Goal: Transaction & Acquisition: Purchase product/service

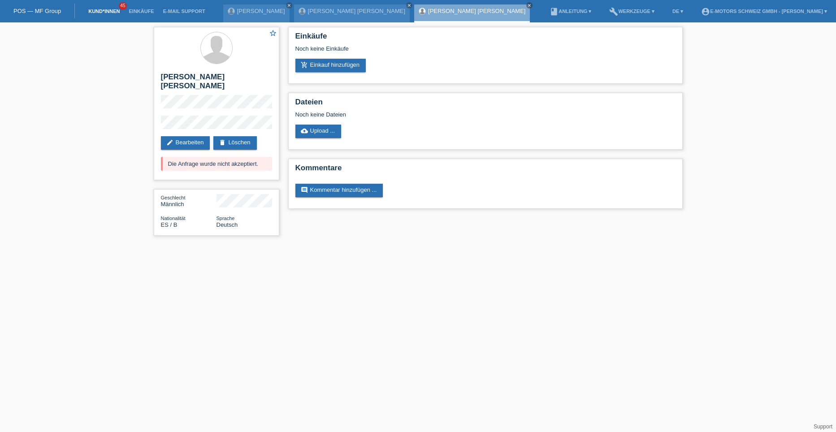
click at [101, 11] on link "Kund*innen" at bounding box center [104, 11] width 40 height 5
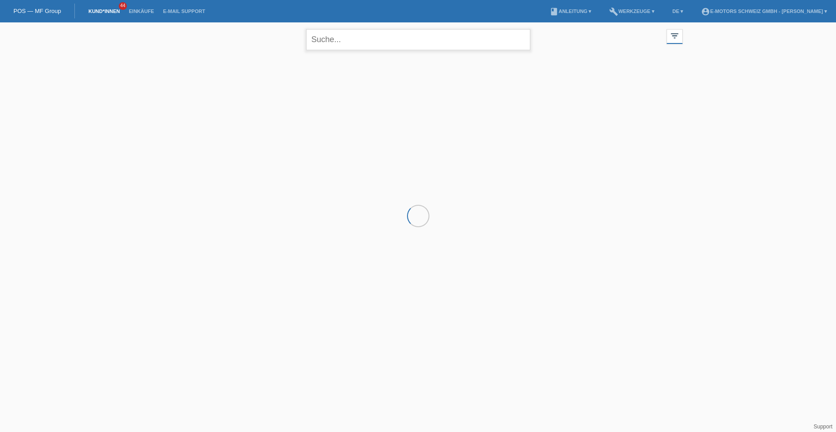
click at [331, 40] on input "text" at bounding box center [418, 39] width 224 height 21
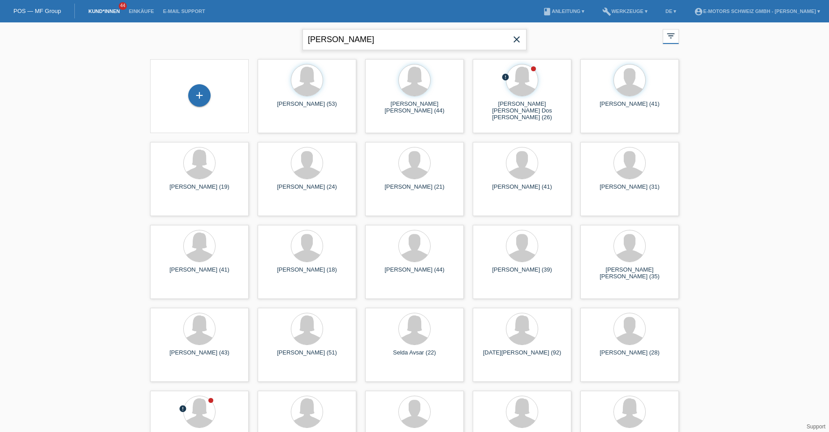
type input "ilda"
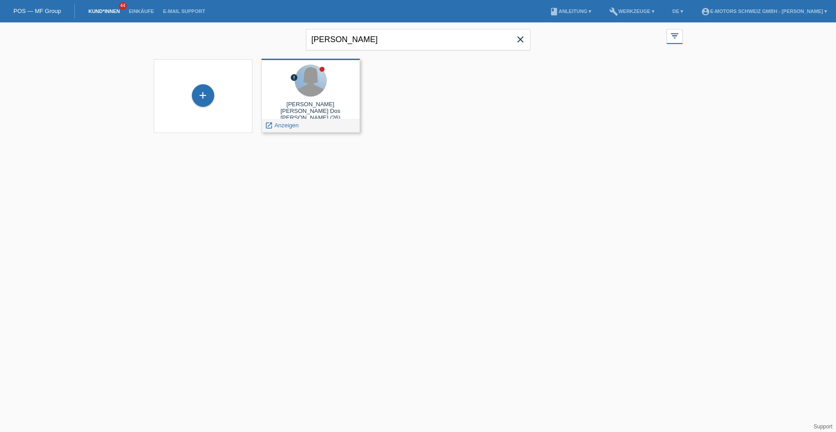
click at [311, 95] on div at bounding box center [310, 80] width 31 height 31
click at [288, 123] on span "Anzeigen" at bounding box center [286, 125] width 24 height 7
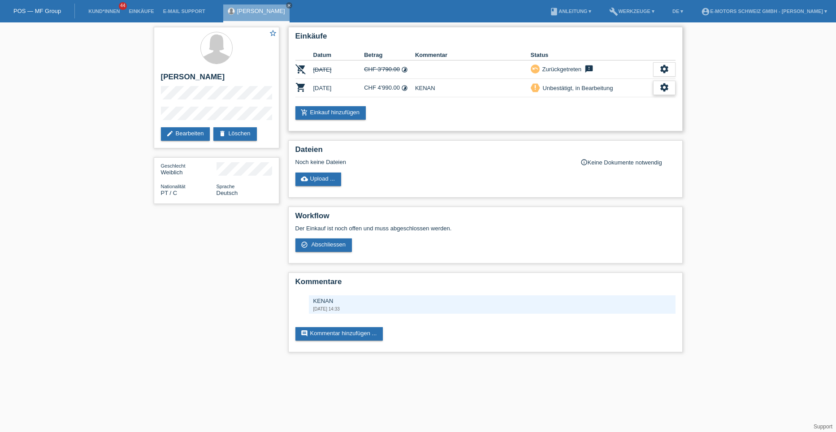
click at [659, 88] on icon "settings" at bounding box center [664, 87] width 10 height 10
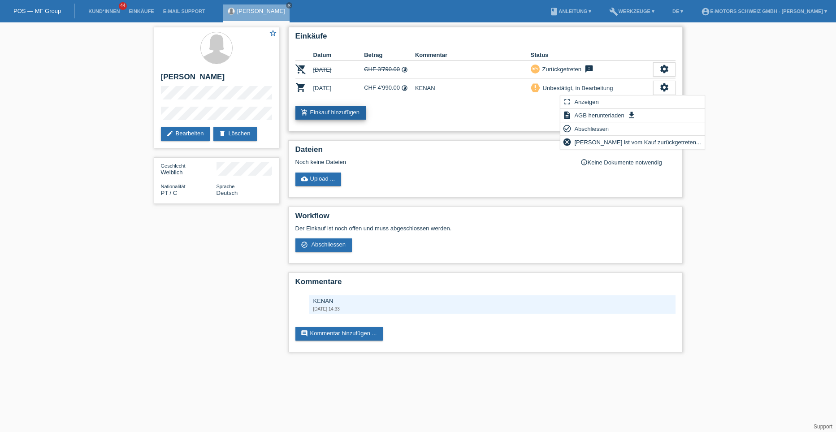
click at [339, 110] on link "add_shopping_cart Einkauf hinzufügen" at bounding box center [330, 112] width 71 height 13
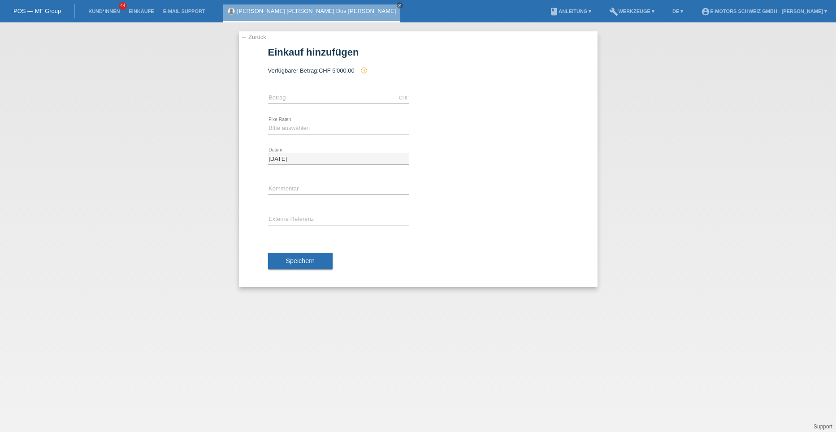
click at [256, 38] on link "← Zurück" at bounding box center [253, 37] width 25 height 7
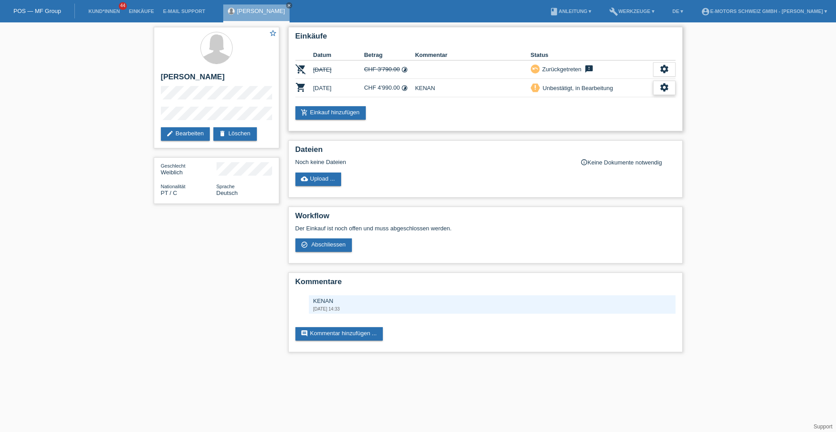
click at [662, 86] on icon "settings" at bounding box center [664, 87] width 10 height 10
click at [592, 141] on span "[PERSON_NAME] ist vom Kauf zurückgetreten..." at bounding box center [638, 142] width 130 height 11
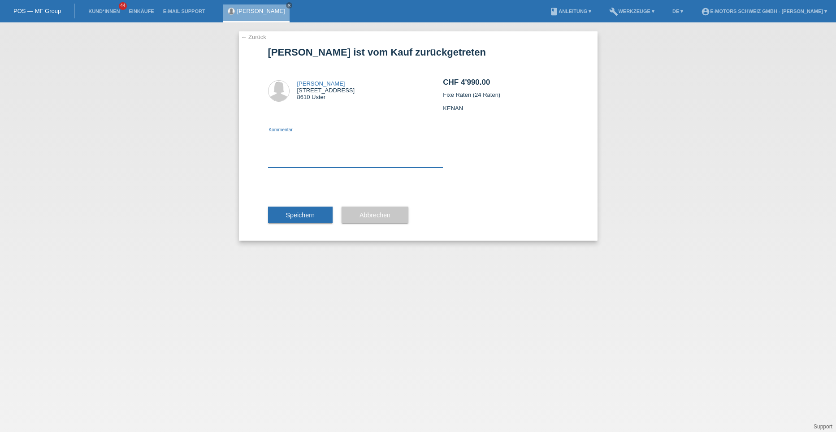
click at [289, 160] on textarea at bounding box center [355, 150] width 175 height 35
type textarea "preis ist nicht korekt"
click at [293, 216] on span "Speichern" at bounding box center [300, 215] width 29 height 7
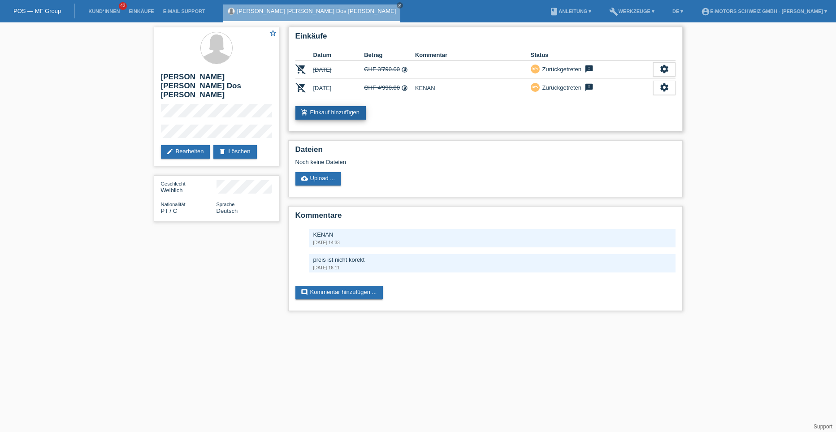
click at [317, 113] on link "add_shopping_cart Einkauf hinzufügen" at bounding box center [330, 112] width 71 height 13
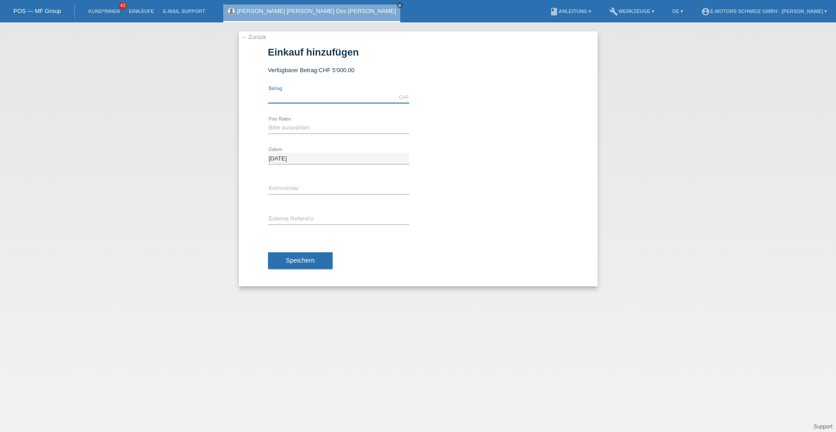
click at [307, 96] on input "text" at bounding box center [338, 97] width 141 height 11
type input "4590.00"
click at [273, 131] on select "Bitte auswählen 12 Raten 24 Raten 36 Raten 48 Raten" at bounding box center [338, 127] width 141 height 11
select select "214"
click at [268, 122] on select "Bitte auswählen 12 Raten 24 Raten 36 Raten 48 Raten" at bounding box center [338, 127] width 141 height 11
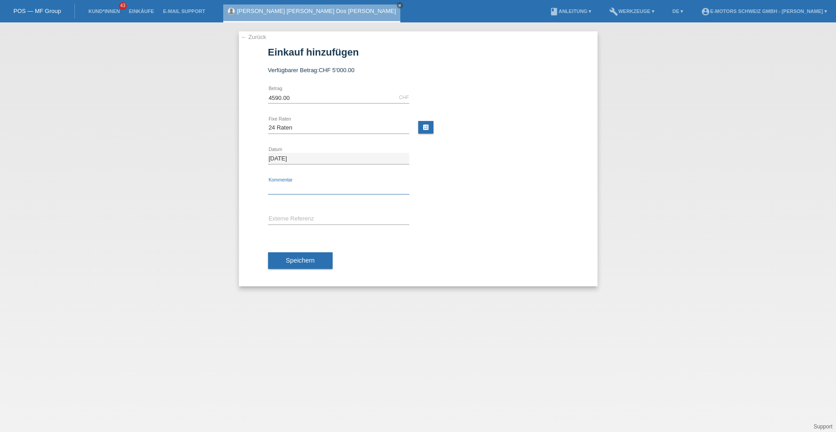
click at [282, 190] on input "text" at bounding box center [338, 188] width 141 height 11
type input "[PERSON_NAME] kenan"
click at [287, 259] on span "Speichern" at bounding box center [300, 260] width 29 height 7
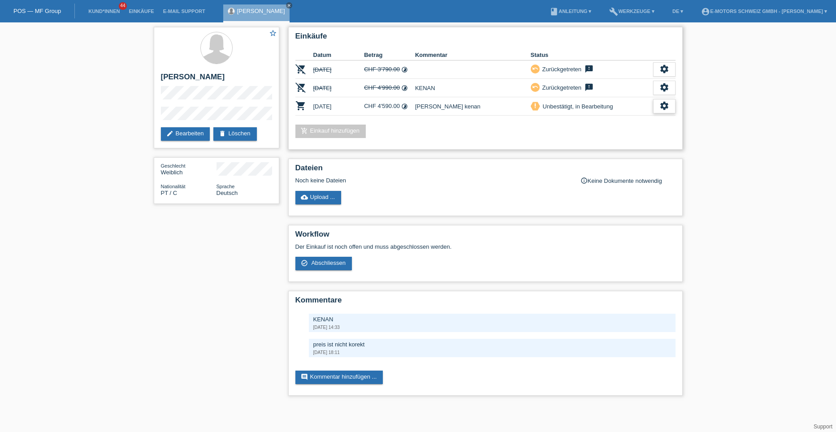
click at [659, 104] on icon "settings" at bounding box center [664, 106] width 10 height 10
click at [587, 147] on span "Abschliessen" at bounding box center [591, 147] width 37 height 11
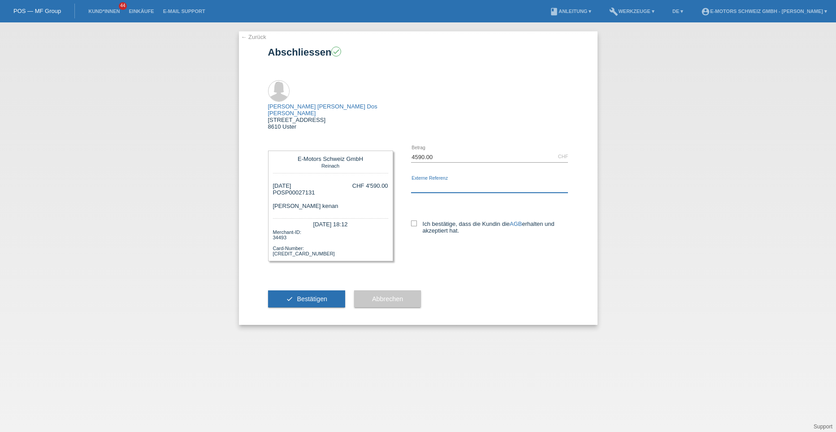
click at [420, 181] on input "text" at bounding box center [489, 186] width 157 height 11
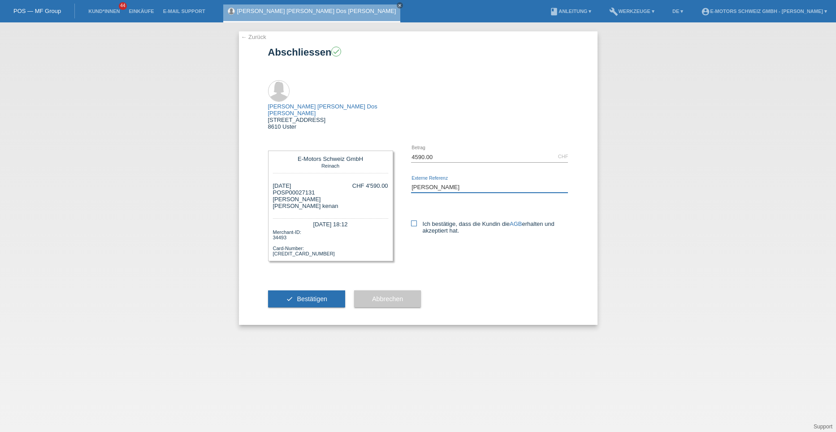
type input "[PERSON_NAME]"
click at [413, 220] on label "Ich bestätige, dass die Kundin die AGB erhalten und akzeptiert hat." at bounding box center [489, 226] width 157 height 13
click at [413, 220] on input "Ich bestätige, dass die Kundin die AGB erhalten und akzeptiert hat." at bounding box center [414, 223] width 6 height 6
checkbox input "true"
click at [305, 295] on span "Bestätigen" at bounding box center [312, 298] width 30 height 7
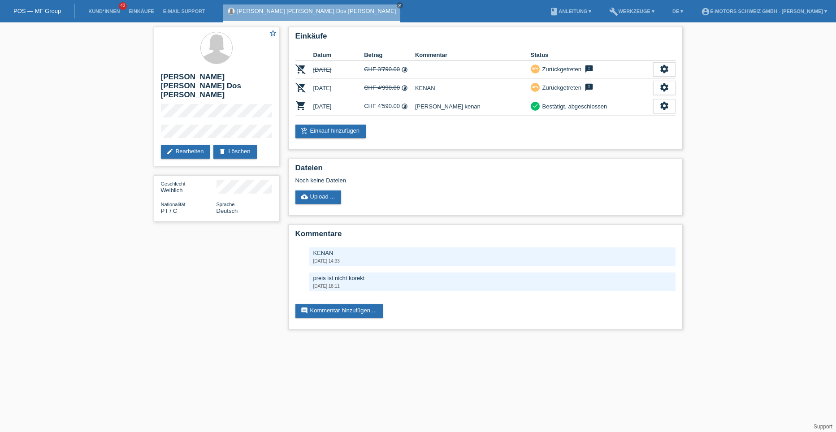
click at [305, 271] on div "KENAN [DATE] 14:33 preis ist nicht korekt [DATE] 18:11 delete" at bounding box center [485, 268] width 380 height 43
